Goal: Navigation & Orientation: Find specific page/section

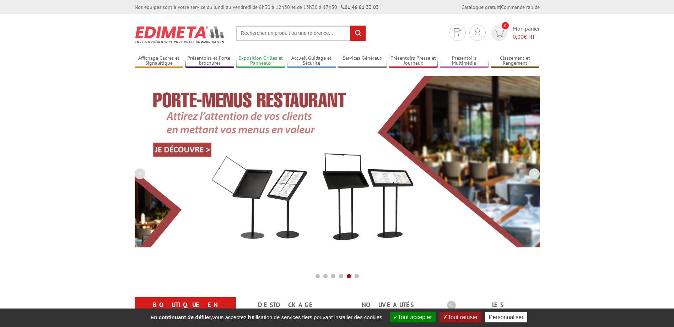
click at [262, 61] on link "Exposition Grilles et Panneaux" at bounding box center [260, 61] width 49 height 12
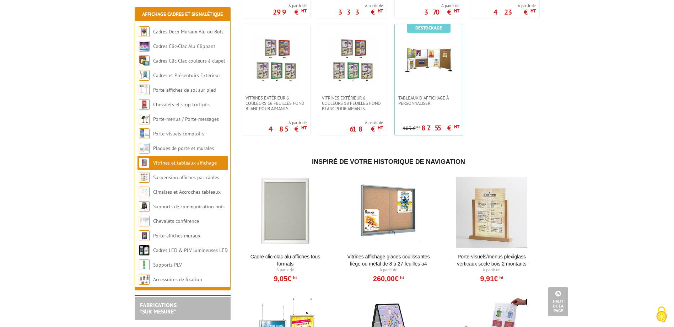
scroll to position [747, 0]
